Goal: Check status: Check status

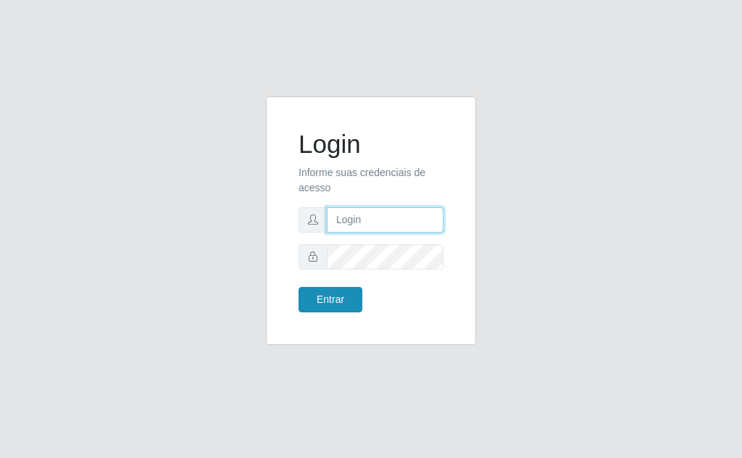
type input "[EMAIL_ADDRESS][DOMAIN_NAME]"
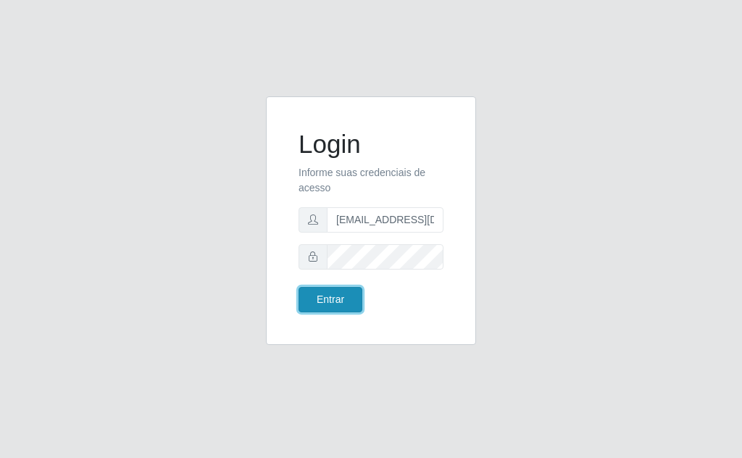
click at [335, 296] on button "Entrar" at bounding box center [331, 299] width 64 height 25
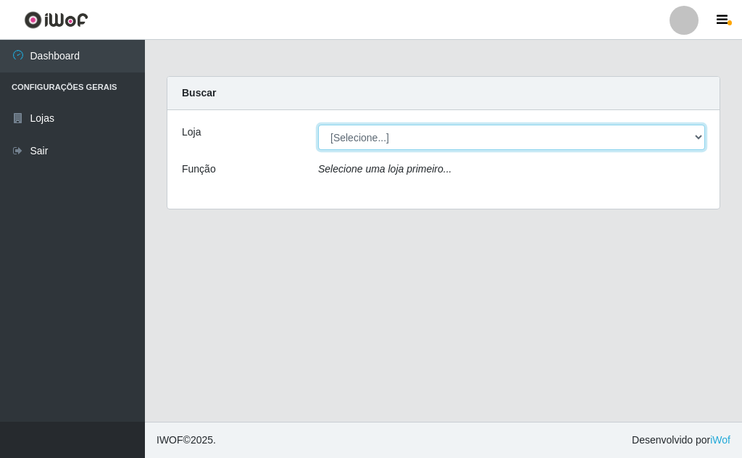
click at [696, 135] on select "[Selecione...] Rede Potiguar 1 - Macaíba" at bounding box center [511, 137] width 387 height 25
select select "100"
click at [318, 125] on select "[Selecione...] Rede Potiguar 1 - Macaíba" at bounding box center [511, 137] width 387 height 25
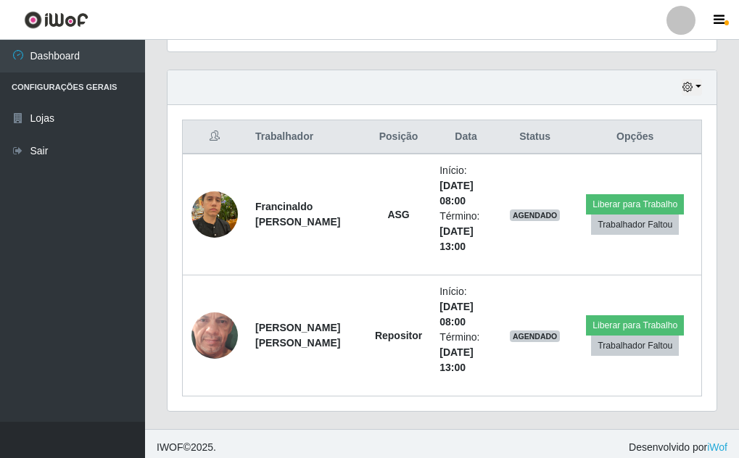
scroll to position [483, 0]
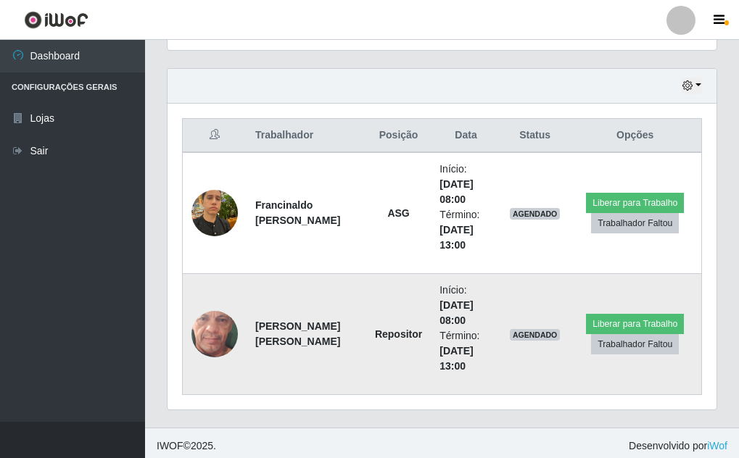
click at [214, 330] on img at bounding box center [214, 334] width 46 height 103
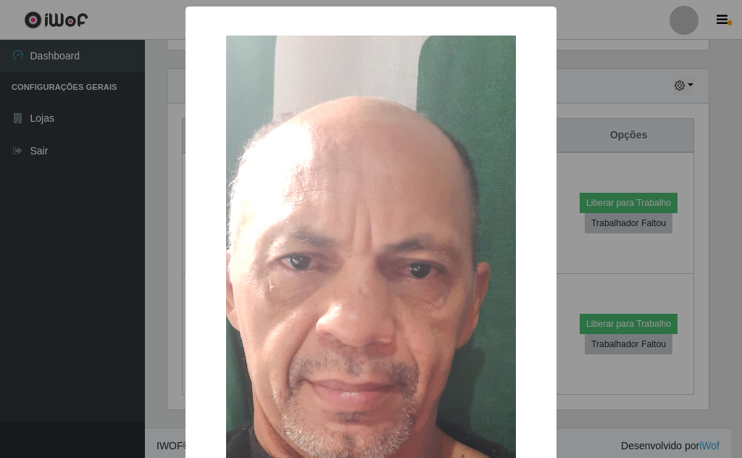
click at [610, 83] on div "× OK Cancel" at bounding box center [371, 229] width 742 height 458
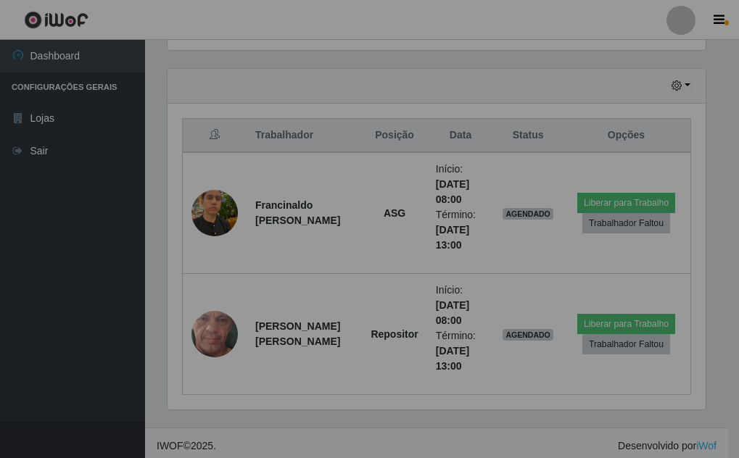
scroll to position [301, 549]
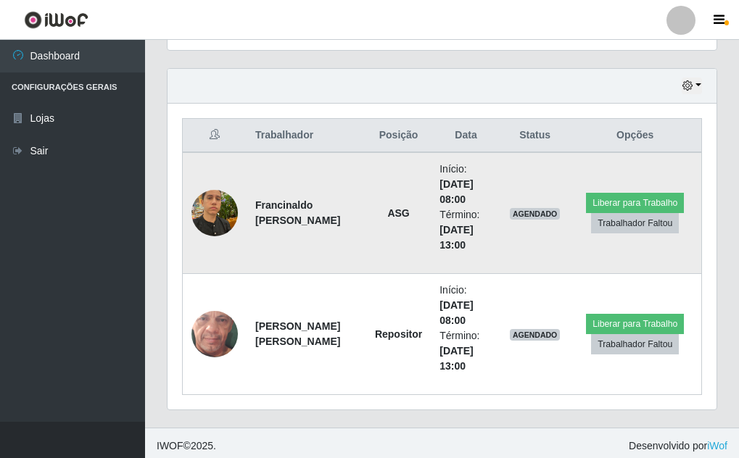
click at [218, 212] on img at bounding box center [214, 213] width 46 height 62
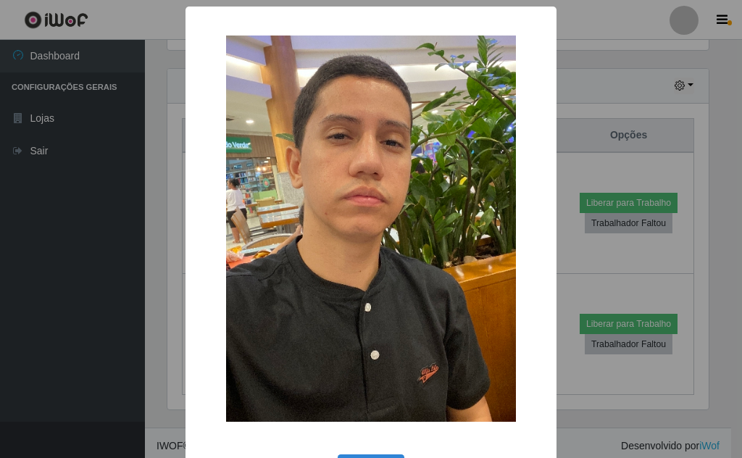
click at [627, 82] on div "× OK Cancel" at bounding box center [371, 229] width 742 height 458
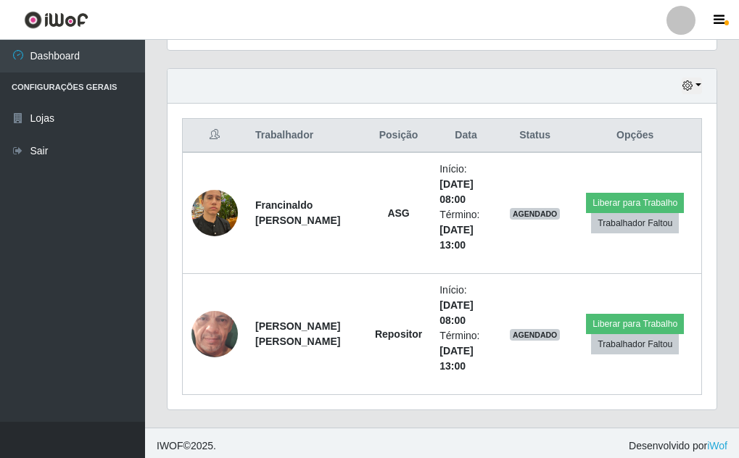
scroll to position [301, 549]
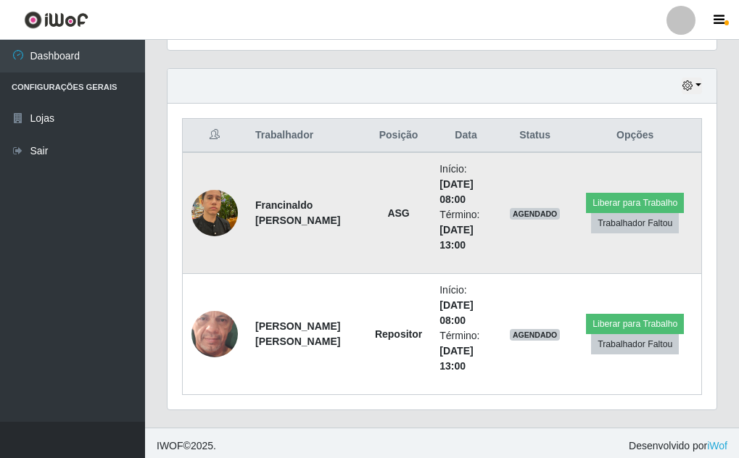
click at [208, 220] on img at bounding box center [214, 213] width 46 height 62
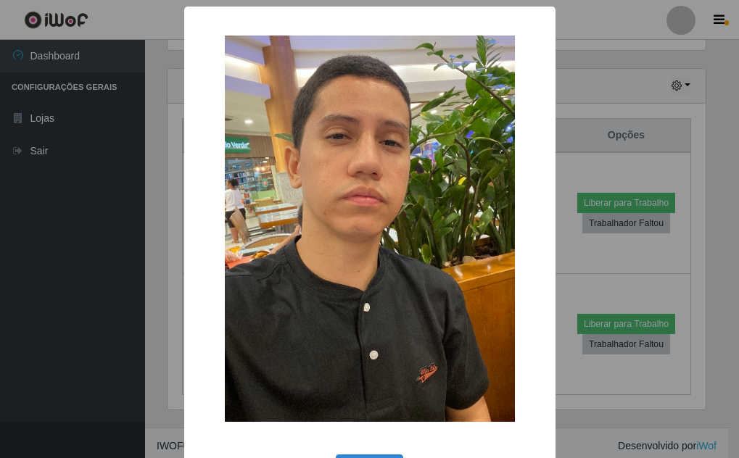
scroll to position [301, 541]
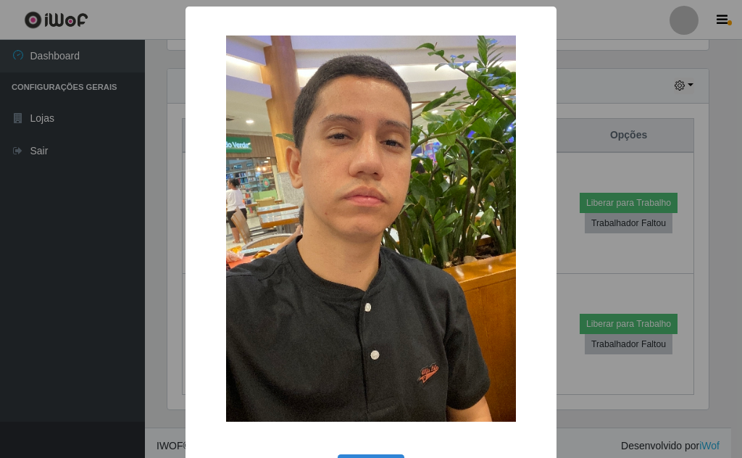
click at [607, 89] on div "× OK Cancel" at bounding box center [371, 229] width 742 height 458
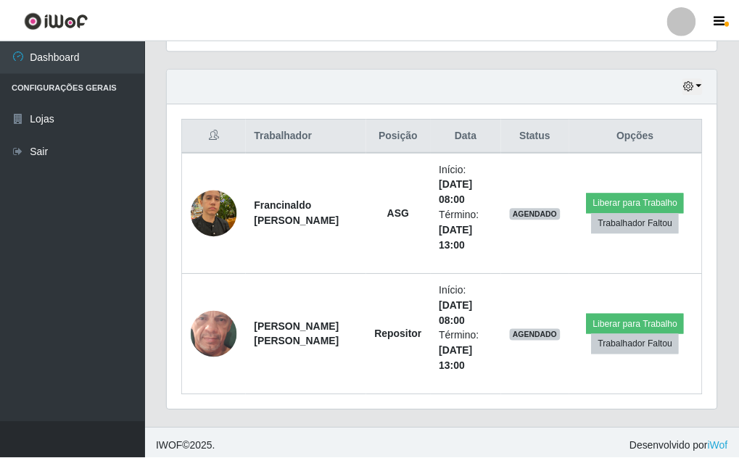
scroll to position [301, 549]
